Goal: Task Accomplishment & Management: Complete application form

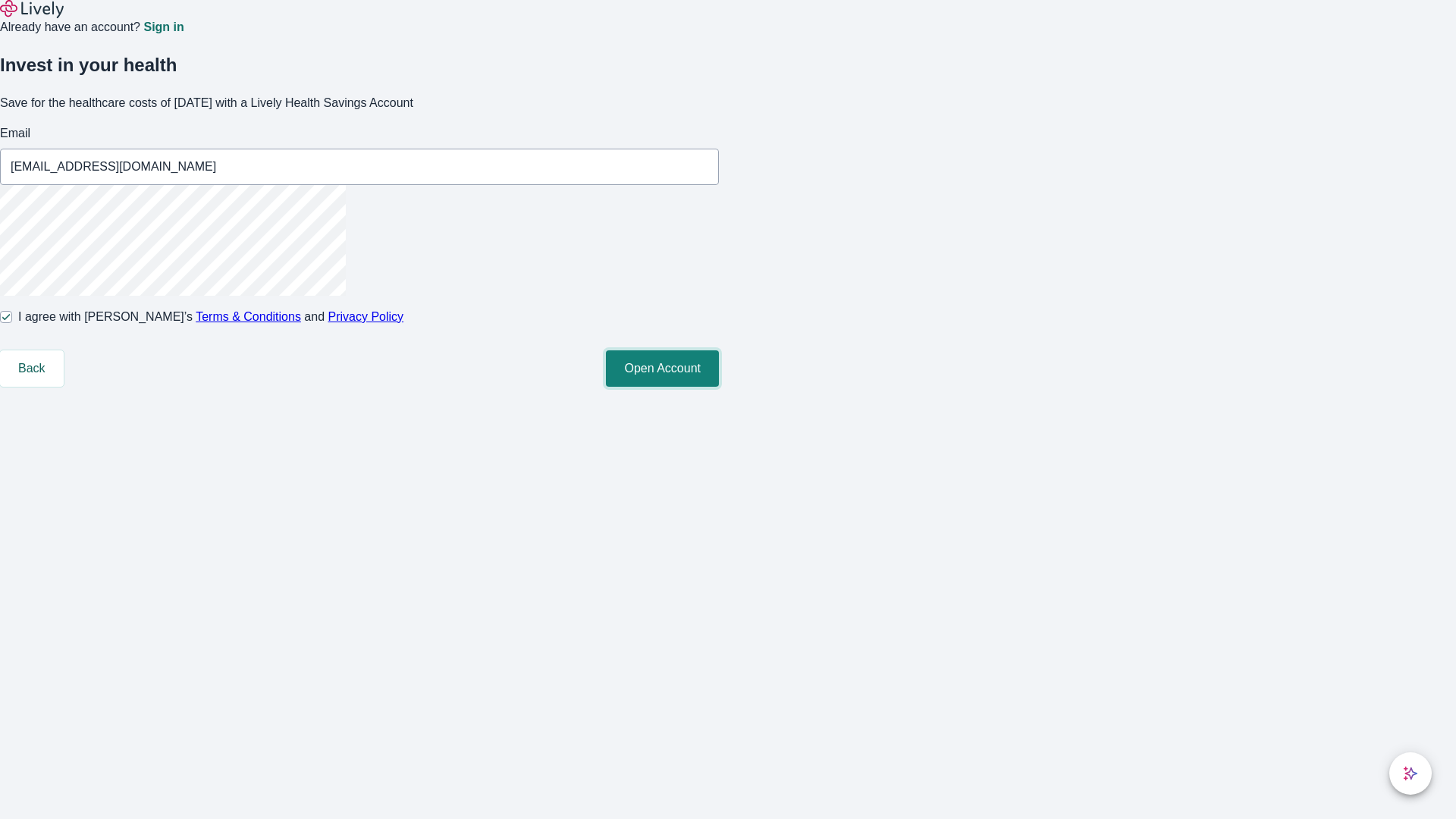
click at [719, 387] on button "Open Account" at bounding box center [662, 369] width 113 height 36
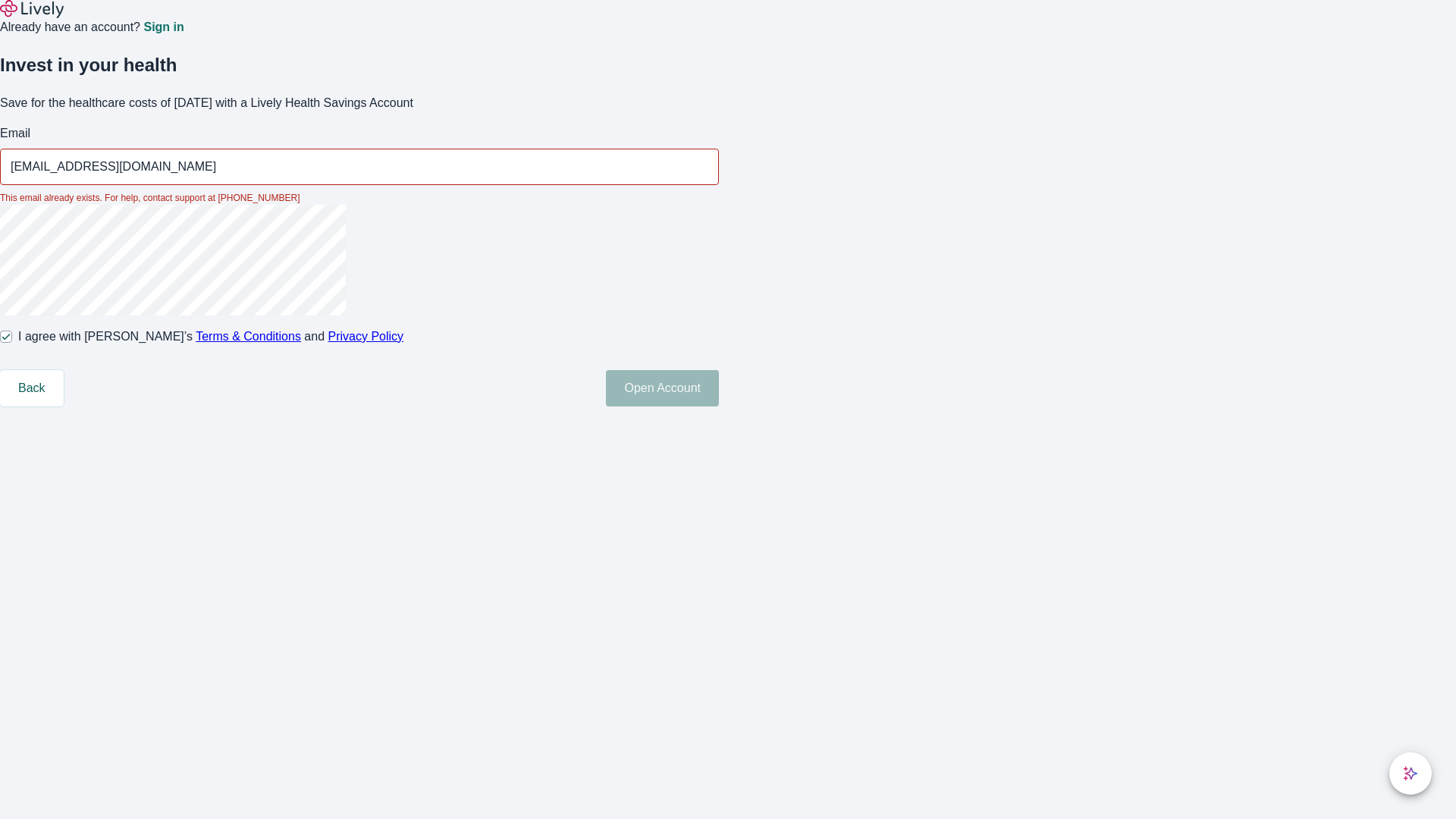
type input "[EMAIL_ADDRESS][DOMAIN_NAME]"
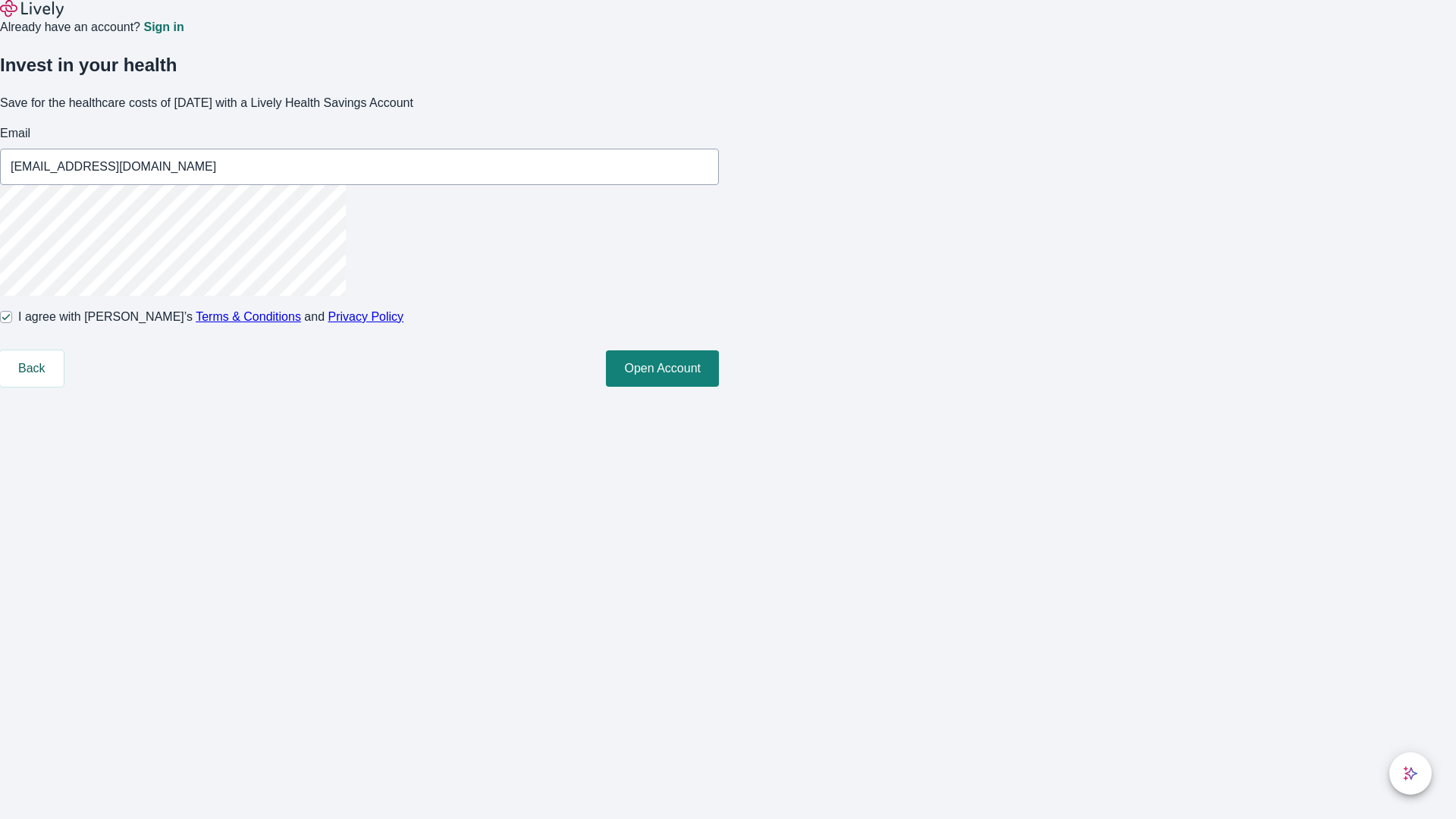
click at [12, 324] on input "I agree with Lively’s Terms & Conditions and Privacy Policy" at bounding box center [6, 317] width 12 height 12
checkbox input "false"
type input "[EMAIL_ADDRESS][DOMAIN_NAME]"
click at [12, 324] on input "I agree with Lively’s Terms & Conditions and Privacy Policy" at bounding box center [6, 317] width 12 height 12
checkbox input "true"
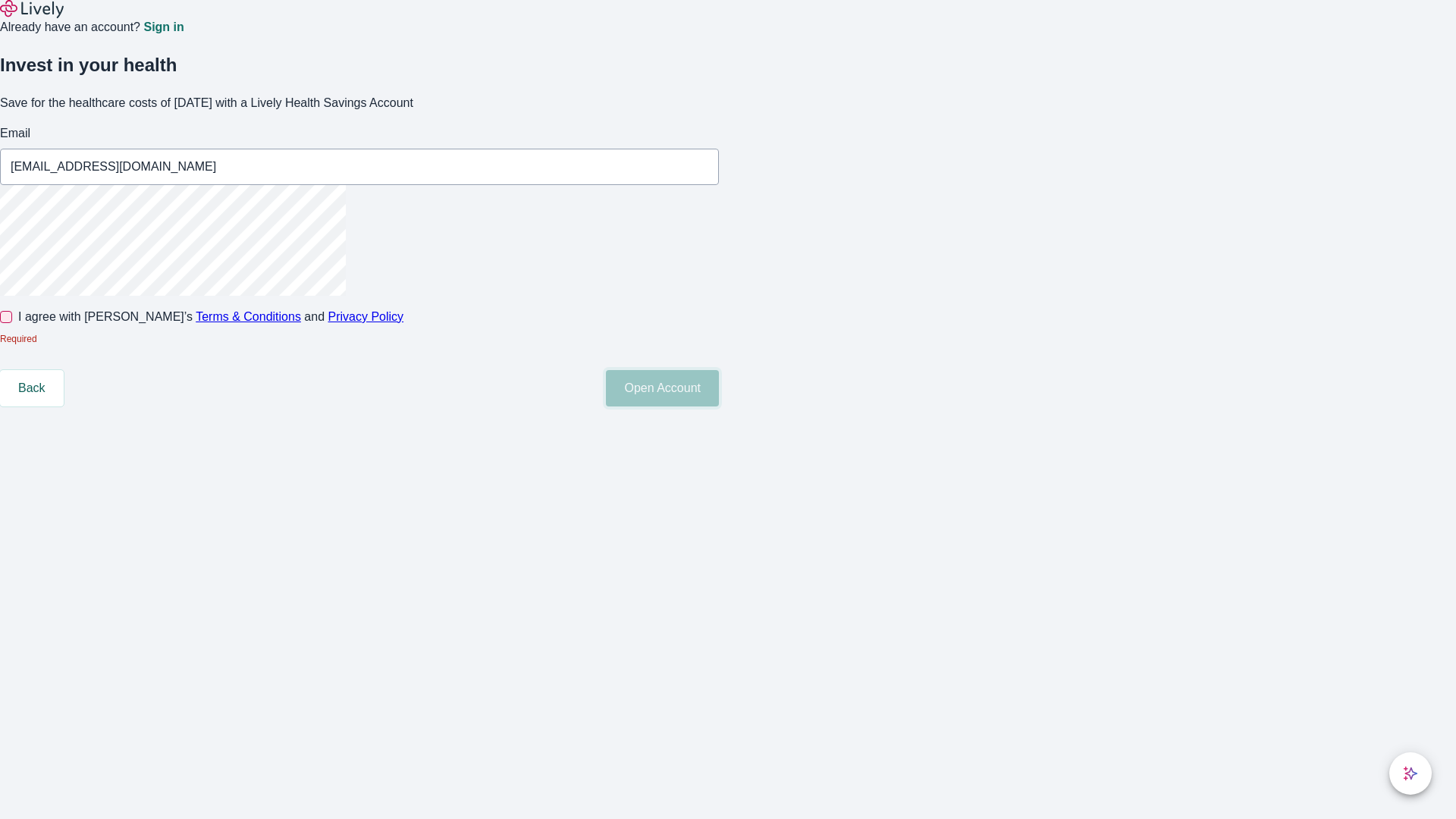
click at [719, 407] on button "Open Account" at bounding box center [662, 389] width 113 height 36
